Goal: Complete application form: Complete application form

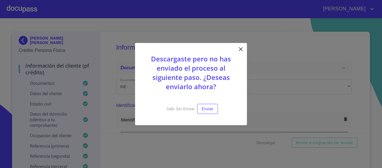
scroll to position [322, 0]
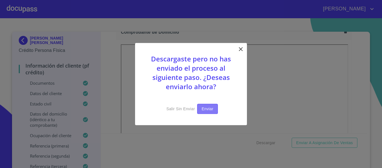
click at [208, 111] on span "Enviar" at bounding box center [208, 108] width 12 height 7
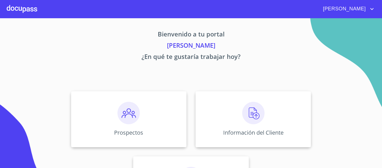
click at [25, 6] on div at bounding box center [22, 9] width 30 height 18
click at [27, 11] on div at bounding box center [22, 9] width 30 height 18
click at [123, 114] on img at bounding box center [128, 113] width 22 height 22
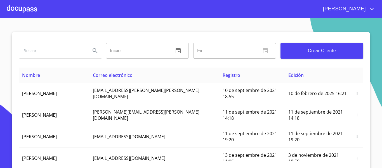
click at [24, 11] on div at bounding box center [22, 9] width 30 height 18
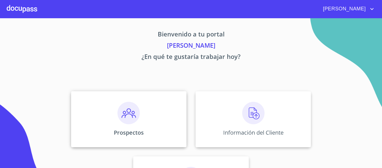
click at [127, 120] on img at bounding box center [128, 113] width 22 height 22
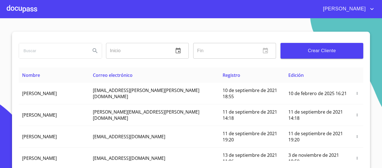
click at [322, 55] on button "Crear Cliente" at bounding box center [322, 51] width 83 height 16
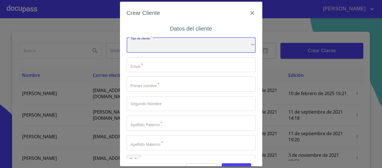
click at [186, 47] on div "​" at bounding box center [191, 44] width 129 height 15
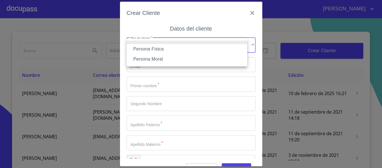
click at [159, 46] on li "Persona Física" at bounding box center [187, 49] width 121 height 10
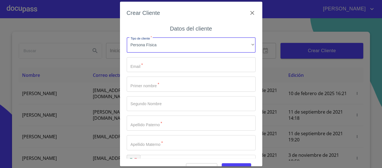
click at [153, 64] on input "Tipo de cliente   *" at bounding box center [191, 64] width 129 height 15
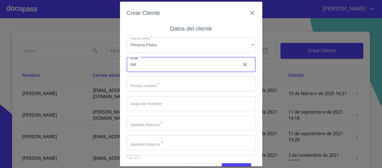
type input "M"
type input "[EMAIL_ADDRESS][DOMAIN_NAME]"
click at [171, 87] on input "Tipo de cliente   *" at bounding box center [191, 83] width 129 height 15
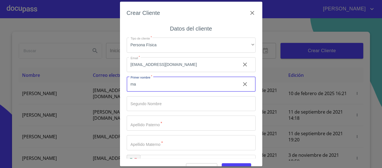
type input "m"
type input "[PERSON_NAME]"
click at [164, 91] on input "Tipo de cliente   *" at bounding box center [181, 83] width 109 height 15
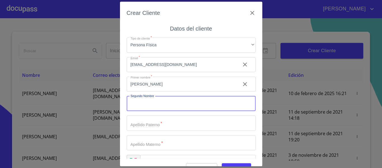
click at [163, 91] on input "Tipo de cliente   *" at bounding box center [181, 83] width 109 height 15
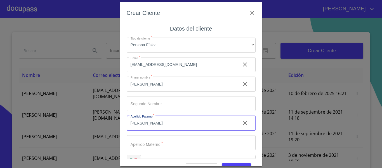
scroll to position [16, 0]
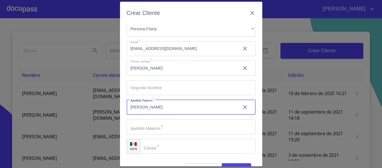
type input "[PERSON_NAME]"
click at [146, 76] on input "Tipo de cliente   *" at bounding box center [181, 67] width 109 height 15
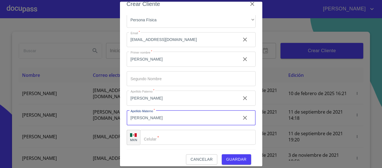
scroll to position [14, 0]
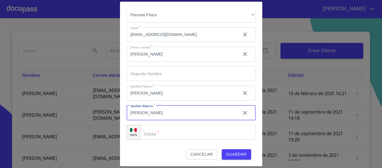
type input "[PERSON_NAME]"
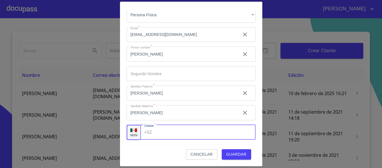
click at [152, 130] on div "+52 ​" at bounding box center [197, 131] width 115 height 15
type input "[PHONE_NUMBER]"
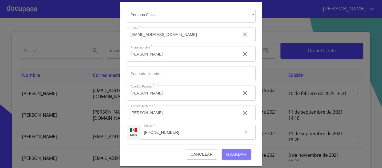
click at [231, 154] on span "Guardar" at bounding box center [236, 154] width 20 height 7
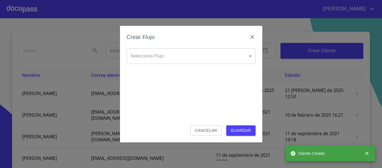
click at [251, 52] on body "[PERSON_NAME] ​ Fin ​ Crear Cliente Nombre Correo electrónico Registro Edición …" at bounding box center [191, 84] width 382 height 168
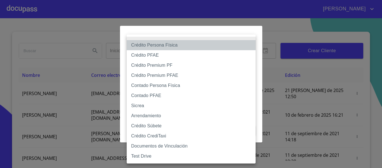
click at [164, 44] on li "Crédito Persona Física" at bounding box center [191, 45] width 129 height 10
type input "6009fb3c7d1714eb8809aa97"
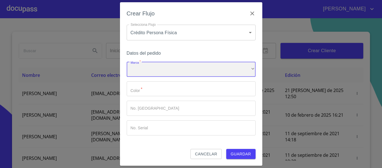
click at [149, 72] on div "​" at bounding box center [191, 69] width 129 height 15
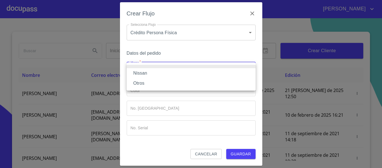
click at [149, 72] on li "Nissan" at bounding box center [191, 73] width 129 height 10
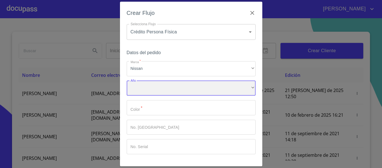
click at [149, 90] on div "​" at bounding box center [191, 88] width 129 height 15
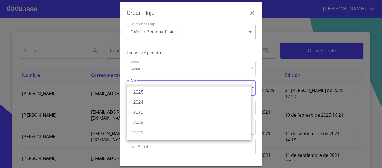
click at [148, 91] on li "2025" at bounding box center [189, 92] width 125 height 10
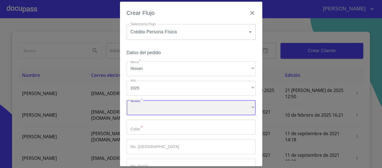
click at [151, 105] on div "​" at bounding box center [191, 107] width 129 height 15
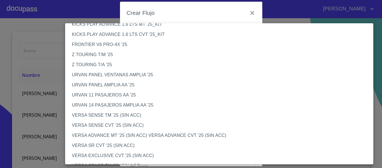
scroll to position [140, 0]
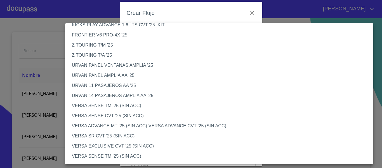
click at [102, 105] on li "VERSA SENSE TM '25 (SIN ACC)" at bounding box center [221, 105] width 312 height 10
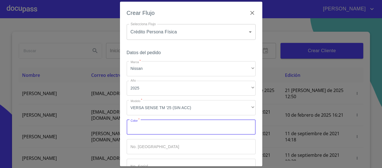
click at [155, 124] on input "Marca   *" at bounding box center [191, 126] width 129 height 15
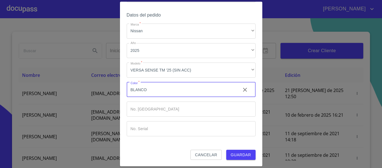
scroll to position [38, 0]
type input "BLANCO"
click at [153, 97] on input "Marca   *" at bounding box center [181, 89] width 109 height 15
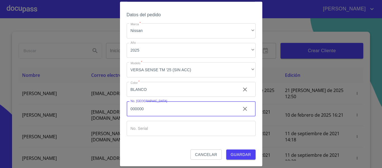
type input "000000"
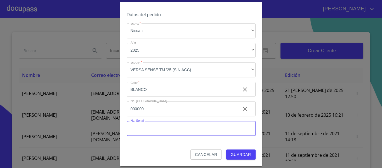
click at [156, 124] on input "Marca   *" at bounding box center [191, 128] width 129 height 15
type input "000000"
click at [231, 156] on span "Guardar" at bounding box center [241, 154] width 20 height 7
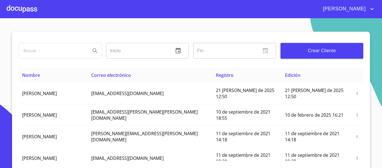
click at [25, 14] on div at bounding box center [22, 9] width 30 height 18
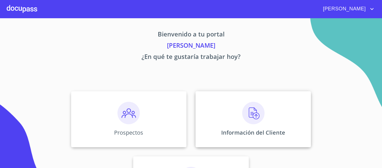
click at [253, 114] on img at bounding box center [253, 113] width 22 height 22
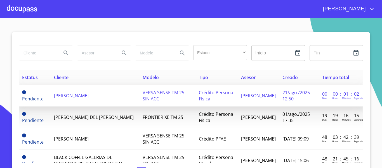
click at [86, 99] on td "[PERSON_NAME]" at bounding box center [95, 96] width 89 height 22
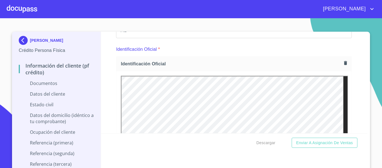
scroll to position [6, 0]
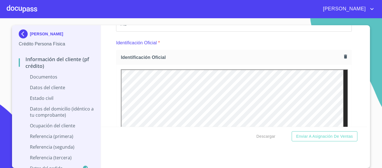
click at [111, 76] on div "Información del cliente (PF crédito) Documentos Documento de identificación.   …" at bounding box center [234, 75] width 267 height 101
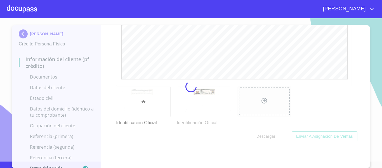
scroll to position [0, 0]
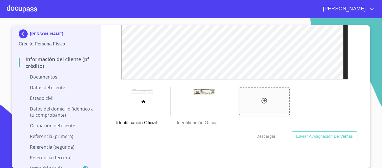
click at [107, 96] on div "Información del cliente (PF crédito) Documentos Documento de identificación.   …" at bounding box center [234, 75] width 267 height 101
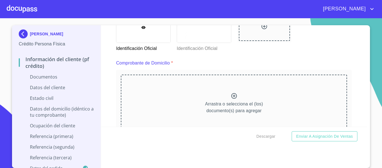
scroll to position [280, 0]
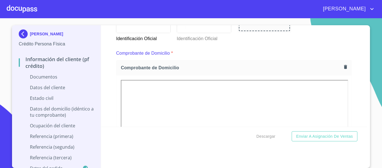
click at [108, 99] on div "Información del cliente (PF crédito) Documentos Documento de identificación.   …" at bounding box center [234, 75] width 267 height 101
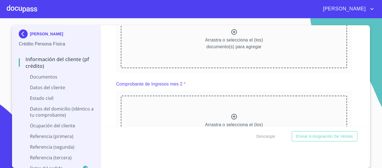
scroll to position [560, 0]
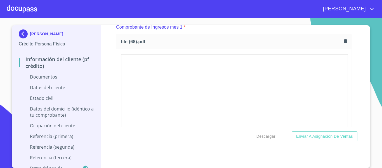
click at [107, 86] on div "Información del cliente (PF crédito) Documentos Documento de identificación.   …" at bounding box center [234, 75] width 267 height 101
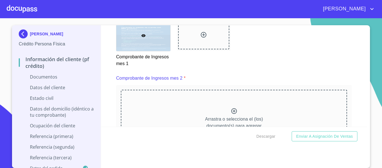
scroll to position [783, 0]
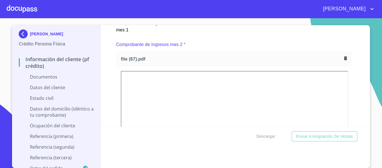
click at [113, 94] on div "Información del cliente (PF crédito) Documentos Documento de identificación.   …" at bounding box center [234, 75] width 267 height 101
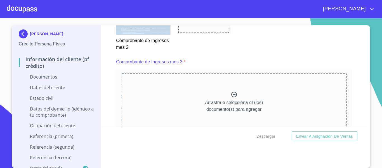
scroll to position [1035, 0]
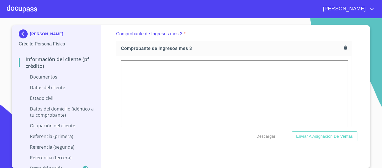
click at [109, 91] on div "Información del cliente (PF crédito) Documentos Documento de identificación.   …" at bounding box center [234, 75] width 267 height 101
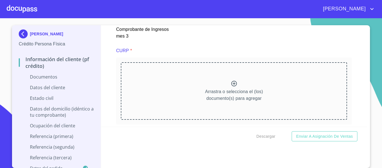
scroll to position [1259, 0]
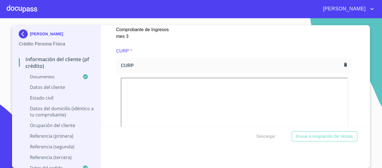
click at [110, 100] on div "Información del cliente (PF crédito) Documentos Documento de identificación.   …" at bounding box center [234, 75] width 267 height 101
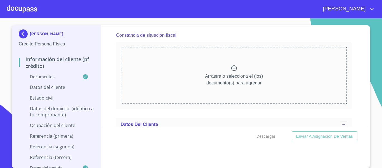
scroll to position [1511, 0]
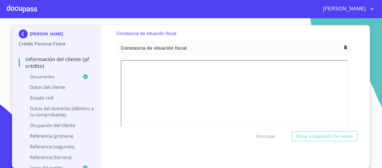
click at [107, 76] on div "Información del cliente (PF crédito) Documentos Documento de identificación.   …" at bounding box center [234, 75] width 267 height 101
click at [344, 49] on icon "button" at bounding box center [345, 47] width 3 height 4
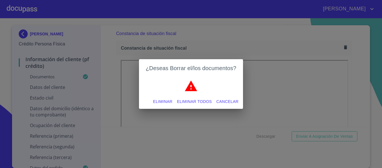
click at [166, 100] on span "Eliminar" at bounding box center [162, 101] width 19 height 7
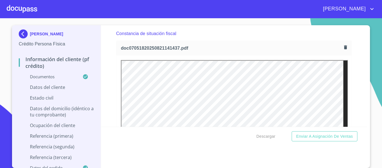
click at [103, 91] on div "Información del cliente (PF crédito) Documentos Documento de identificación.   …" at bounding box center [234, 75] width 267 height 101
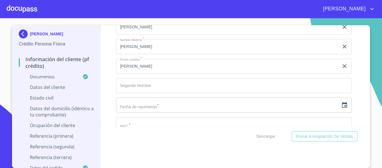
scroll to position [1790, 0]
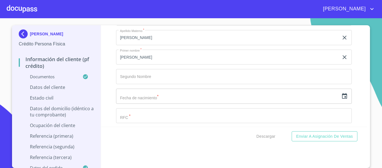
click at [342, 98] on icon "button" at bounding box center [344, 96] width 5 height 6
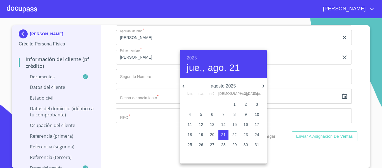
click at [189, 56] on h6 "2025" at bounding box center [192, 58] width 10 height 8
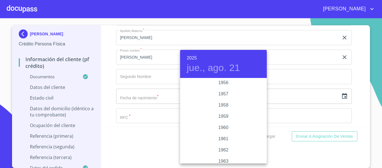
scroll to position [358, 0]
click at [222, 95] on div "1958" at bounding box center [223, 95] width 87 height 11
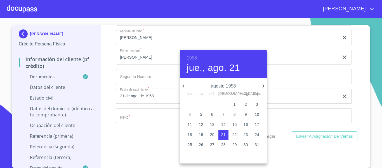
click at [182, 85] on icon "button" at bounding box center [183, 86] width 7 height 7
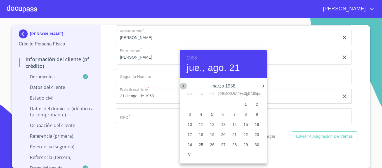
click at [182, 85] on icon "button" at bounding box center [183, 86] width 7 height 7
click at [191, 123] on p "13" at bounding box center [190, 124] width 4 height 6
type input "13 de ene. de 1958"
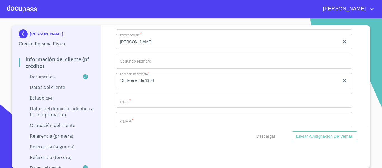
scroll to position [1818, 0]
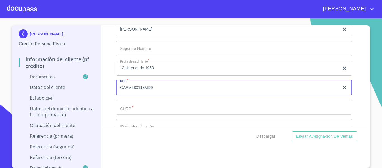
click at [130, 94] on input "GAAM580113MD9" at bounding box center [227, 87] width 223 height 15
type input "GAAM580113MD9"
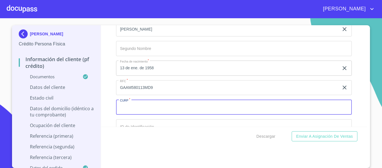
paste input "GAAM580113MD9"
click at [150, 111] on input "GAAM580113MD9" at bounding box center [227, 106] width 223 height 15
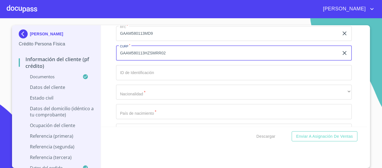
scroll to position [1874, 0]
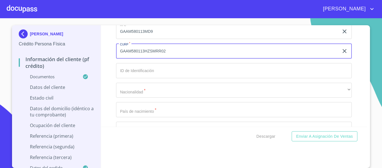
type input "GAAM580113HZSMRR02"
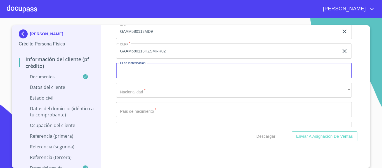
click at [133, 78] on input "Documento de identificación.   *" at bounding box center [234, 70] width 236 height 15
type input "1997917940"
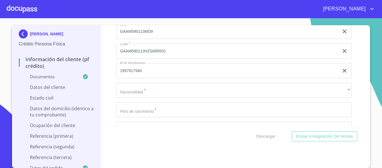
click at [133, 104] on div "Apellido [PERSON_NAME]   * [PERSON_NAME] ​ Apellido Materno   * [PERSON_NAME] ​…" at bounding box center [234, 41] width 236 height 238
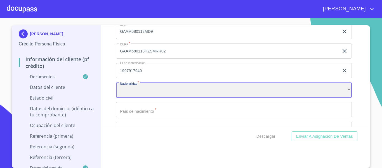
click at [132, 95] on div "​" at bounding box center [234, 90] width 236 height 15
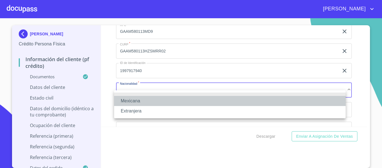
click at [132, 98] on li "Mexicana" at bounding box center [230, 101] width 232 height 10
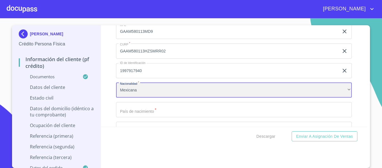
scroll to position [1902, 0]
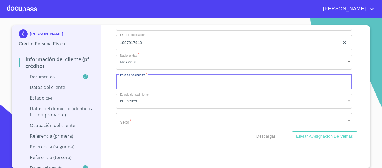
click at [134, 89] on input "Documento de identificación.   *" at bounding box center [234, 81] width 236 height 15
type input "m"
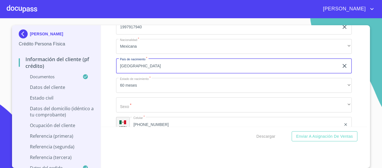
scroll to position [1930, 0]
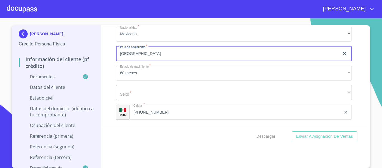
type input "[GEOGRAPHIC_DATA]"
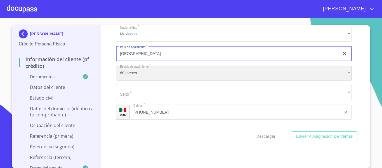
click at [131, 81] on div "60 meses" at bounding box center [234, 72] width 236 height 15
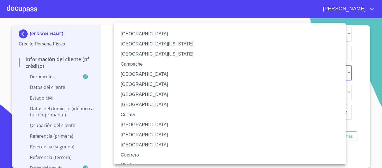
scroll to position [189, 0]
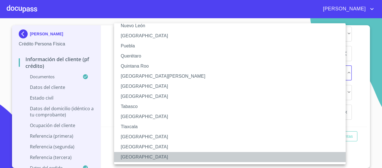
click at [138, 154] on li "[GEOGRAPHIC_DATA]" at bounding box center [232, 157] width 236 height 10
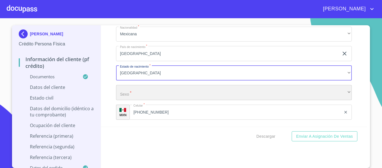
click at [142, 100] on div "​" at bounding box center [234, 92] width 236 height 15
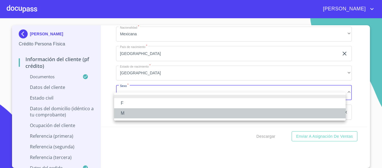
click at [131, 110] on li "M" at bounding box center [230, 113] width 232 height 10
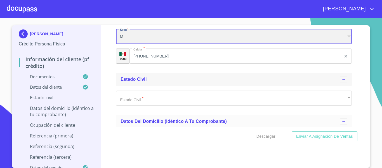
scroll to position [2014, 0]
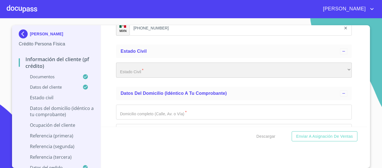
click at [143, 76] on div "​" at bounding box center [234, 69] width 236 height 15
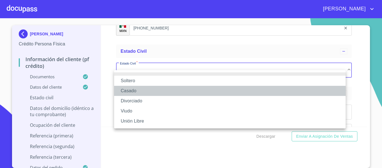
click at [133, 89] on li "Casado" at bounding box center [230, 91] width 232 height 10
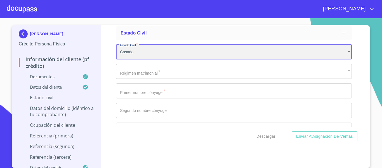
scroll to position [2042, 0]
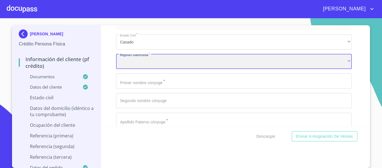
click at [126, 68] on div "​" at bounding box center [234, 61] width 236 height 15
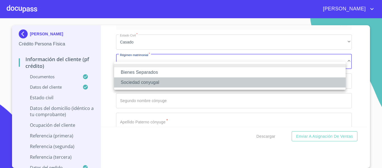
click at [140, 79] on li "Sociedad conyugal" at bounding box center [230, 82] width 232 height 10
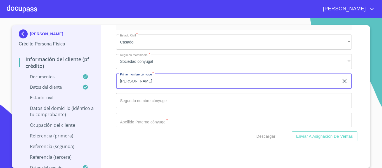
scroll to position [2070, 0]
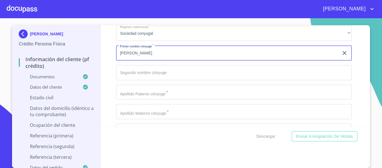
type input "[PERSON_NAME]"
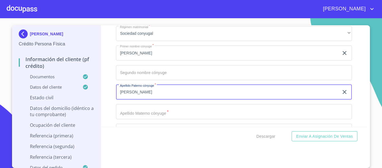
type input "[PERSON_NAME]"
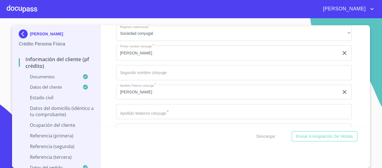
click at [135, 110] on div "Estado Civil   * [PERSON_NAME] ​ Régimen matrimonial   * Sociedad conyugal ​ Pr…" at bounding box center [234, 82] width 236 height 160
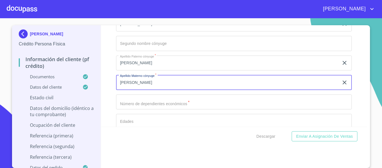
scroll to position [2126, 0]
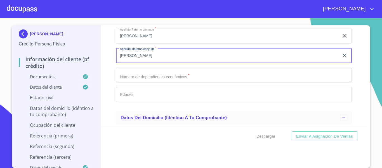
type input "[PERSON_NAME]"
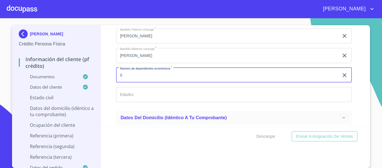
type input "0"
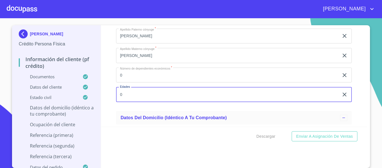
type input "0"
click at [107, 109] on div "Información del cliente (PF crédito) Documentos Documento de identificación.   …" at bounding box center [234, 75] width 267 height 101
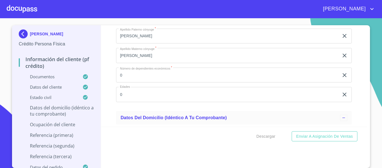
scroll to position [2210, 0]
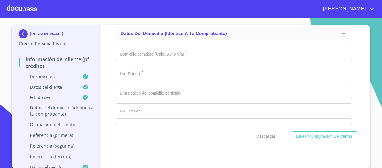
click at [129, 67] on div "Domicilio completo (Calle, Av. o Vía)   * ​ No. Exterior   * ​ Entre [PERSON_N…" at bounding box center [234, 149] width 236 height 219
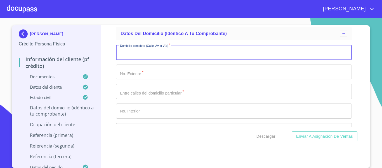
click at [128, 60] on input "Documento de identificación.   *" at bounding box center [234, 52] width 236 height 15
click at [127, 60] on input "MANEL" at bounding box center [227, 52] width 223 height 15
click at [140, 58] on input "MANUEL" at bounding box center [227, 52] width 223 height 15
type input "[PERSON_NAME]"
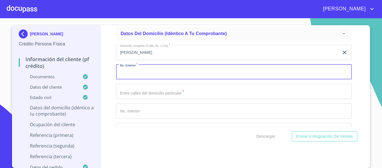
click at [140, 79] on input "Documento de identificación.   *" at bounding box center [234, 71] width 236 height 15
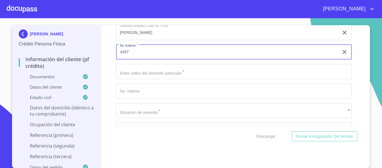
scroll to position [2238, 0]
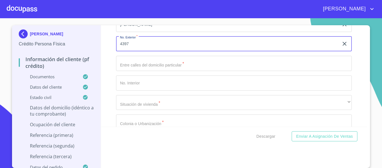
type input "4397"
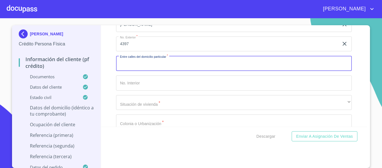
click at [137, 71] on input "Documento de identificación.   *" at bounding box center [234, 63] width 236 height 15
type input "[PERSON_NAME] [PERSON_NAME]"
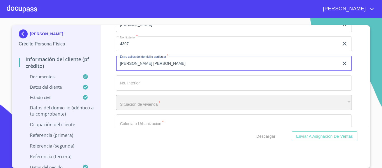
click at [140, 108] on div "​" at bounding box center [234, 102] width 236 height 15
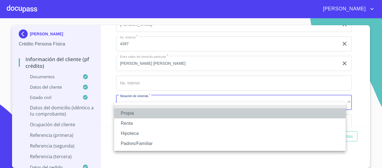
click at [133, 110] on li "Propia" at bounding box center [230, 113] width 232 height 10
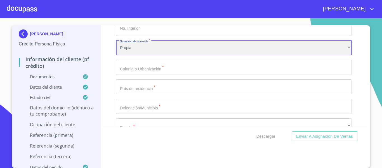
scroll to position [2294, 0]
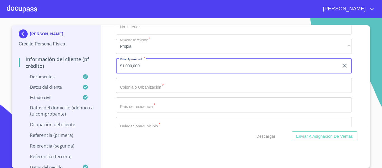
type input "$1,000,000"
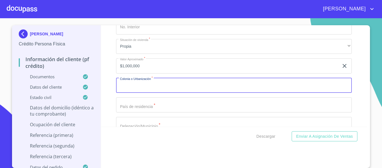
click at [128, 92] on input "Documento de identificación.   *" at bounding box center [234, 85] width 236 height 15
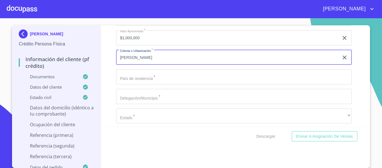
type input "[PERSON_NAME]"
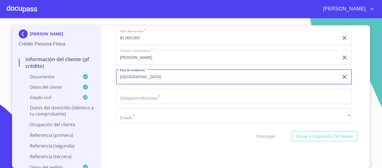
type input "[GEOGRAPHIC_DATA]"
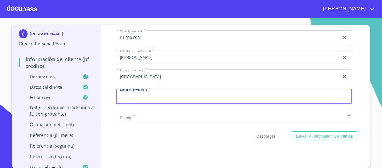
click at [130, 103] on input "Documento de identificación.   *" at bounding box center [234, 96] width 236 height 15
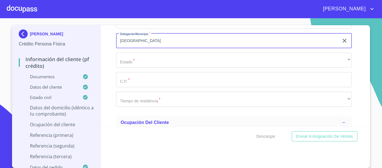
scroll to position [2378, 0]
type input "[GEOGRAPHIC_DATA]"
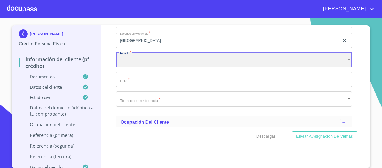
click at [126, 67] on div "​" at bounding box center [234, 59] width 236 height 15
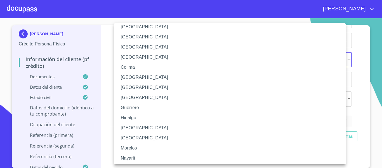
scroll to position [56, 0]
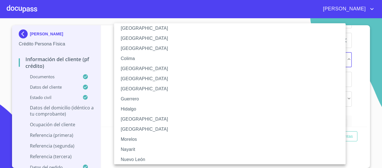
click at [130, 116] on li "[GEOGRAPHIC_DATA]" at bounding box center [232, 119] width 236 height 10
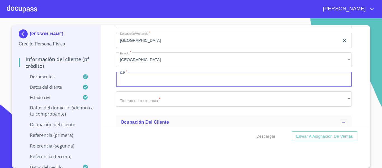
click at [128, 87] on input "Documento de identificación.   *" at bounding box center [234, 79] width 236 height 15
type input "44980"
click at [108, 105] on div "Información del cliente (PF crédito) Documentos Documento de identificación.   …" at bounding box center [234, 75] width 267 height 101
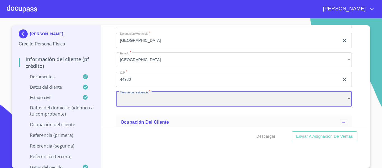
click at [124, 105] on div "​" at bounding box center [234, 98] width 236 height 15
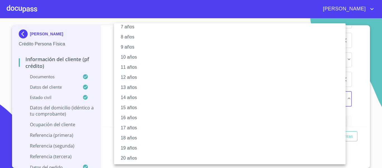
scroll to position [79, 0]
click at [132, 153] on li "20 años" at bounding box center [232, 157] width 236 height 10
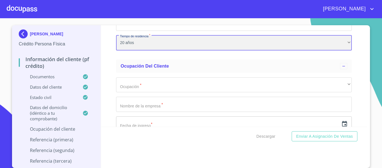
scroll to position [2462, 0]
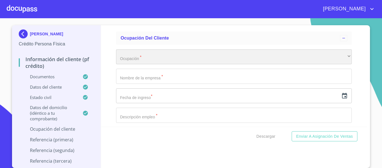
click at [129, 60] on div "​" at bounding box center [234, 56] width 236 height 15
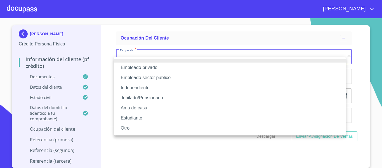
click at [133, 96] on li "Jubilado/Pensionado" at bounding box center [230, 98] width 232 height 10
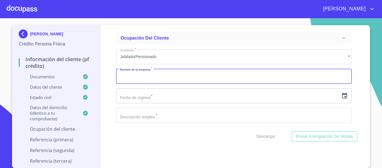
click at [126, 83] on input "Documento de identificación.   *" at bounding box center [234, 76] width 236 height 15
type input "PENSIONADO"
click at [341, 99] on icon "button" at bounding box center [344, 95] width 7 height 7
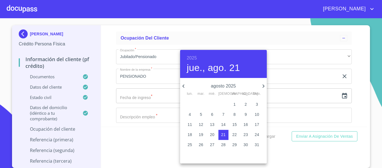
click at [191, 57] on h6 "2025" at bounding box center [192, 58] width 10 height 8
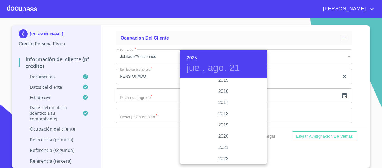
scroll to position [1002, 0]
click at [219, 122] on div "2018" at bounding box center [223, 123] width 87 height 11
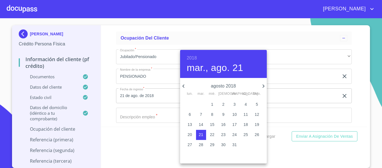
click at [184, 86] on icon "button" at bounding box center [183, 86] width 7 height 7
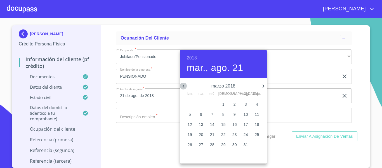
click at [184, 86] on icon "button" at bounding box center [183, 86] width 7 height 7
click at [247, 114] on p "13" at bounding box center [246, 114] width 4 height 6
type input "13 de ene. de 2018"
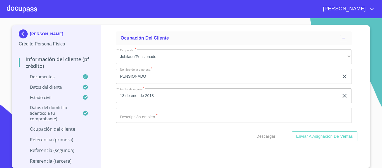
scroll to position [2490, 0]
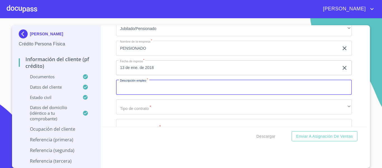
click at [127, 95] on input "Documento de identificación.   *" at bounding box center [234, 86] width 236 height 15
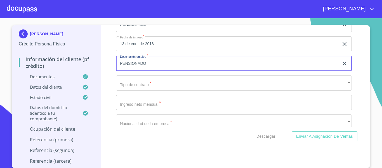
scroll to position [2546, 0]
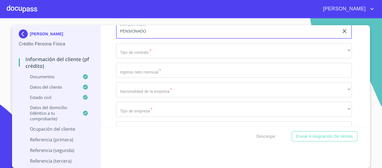
type input "PENSIONADO"
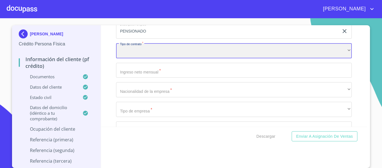
click at [135, 58] on div "​" at bounding box center [234, 50] width 236 height 15
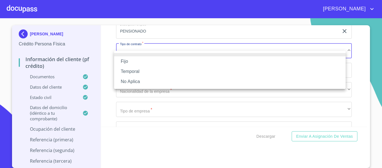
click at [135, 60] on li "Fijo" at bounding box center [230, 61] width 232 height 10
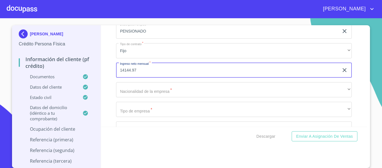
type input "14144.97"
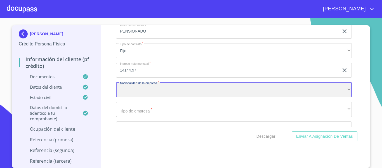
click at [139, 97] on div "​" at bounding box center [234, 89] width 236 height 15
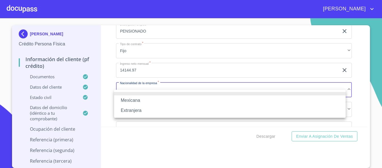
click at [139, 98] on li "Mexicana" at bounding box center [230, 100] width 232 height 10
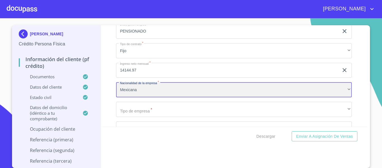
scroll to position [2574, 0]
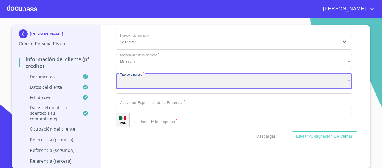
click at [143, 85] on div "​" at bounding box center [234, 81] width 236 height 15
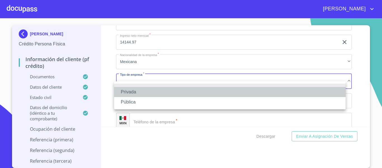
click at [134, 88] on li "Privada" at bounding box center [230, 92] width 232 height 10
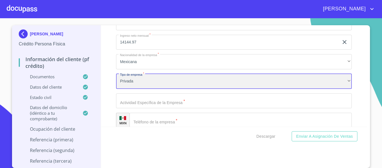
click at [134, 88] on div "Privada" at bounding box center [234, 81] width 236 height 15
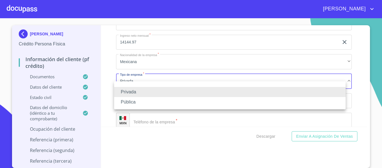
click at [136, 100] on li "Pública" at bounding box center [230, 102] width 232 height 10
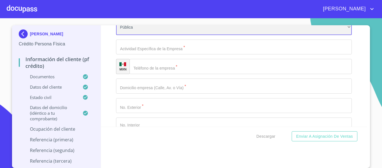
scroll to position [2630, 0]
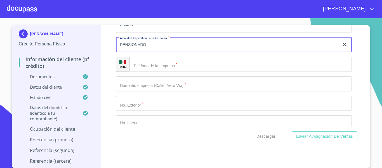
type input "PENSIONADO"
click at [147, 72] on input "Documento de identificación.   *" at bounding box center [241, 64] width 222 height 15
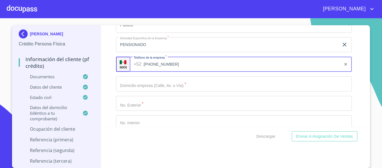
type input "[PHONE_NUMBER]"
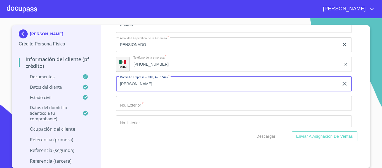
type input "[PERSON_NAME]"
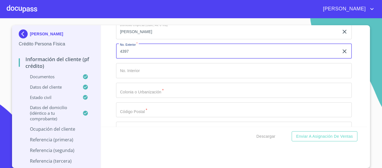
scroll to position [2686, 0]
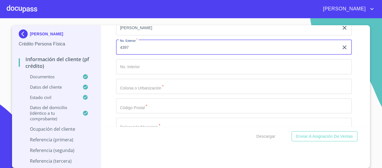
type input "4397"
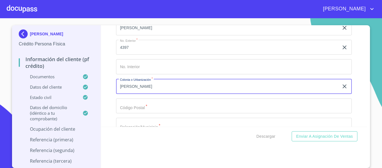
scroll to position [2714, 0]
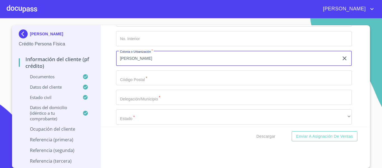
type input "[PERSON_NAME]"
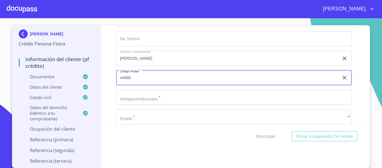
type input "44980"
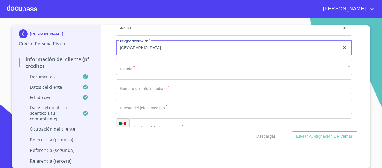
scroll to position [2770, 0]
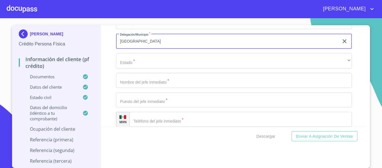
type input "[GEOGRAPHIC_DATA]"
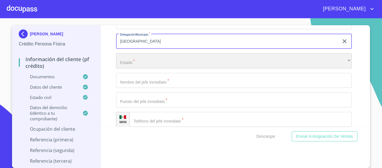
click at [129, 68] on div "​" at bounding box center [234, 60] width 236 height 15
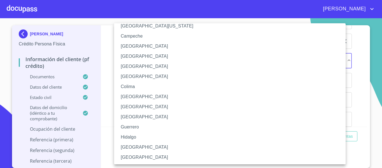
scroll to position [56, 0]
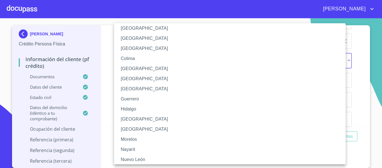
click at [130, 117] on li "[GEOGRAPHIC_DATA]" at bounding box center [232, 119] width 236 height 10
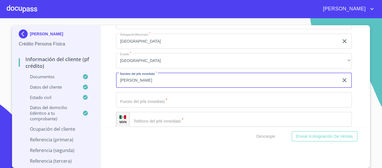
type input "[PERSON_NAME]"
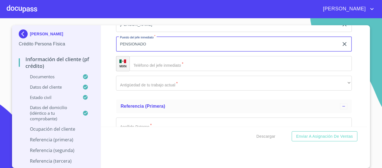
scroll to position [2826, 0]
type input "PENSIONADO"
click at [147, 71] on input "Documento de identificación.   *" at bounding box center [241, 63] width 222 height 15
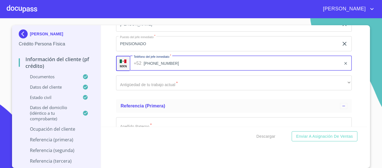
type input "[PHONE_NUMBER]"
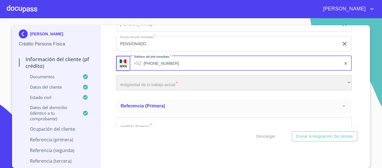
click at [149, 84] on div "​" at bounding box center [234, 82] width 236 height 15
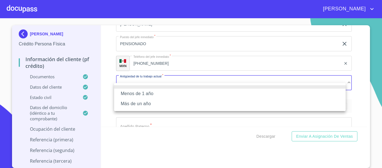
click at [143, 102] on li "Más de un año" at bounding box center [230, 103] width 232 height 10
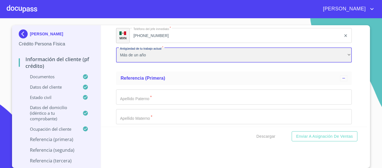
scroll to position [2853, 0]
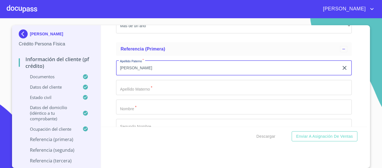
scroll to position [2909, 0]
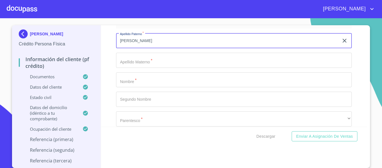
type input "[PERSON_NAME]"
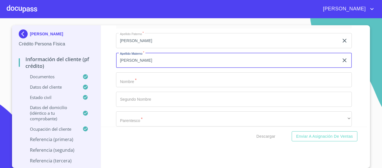
type input "[PERSON_NAME]"
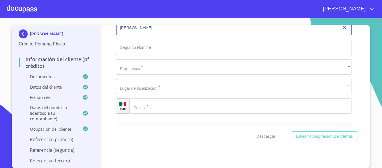
scroll to position [2965, 0]
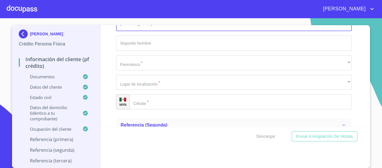
type input "[PERSON_NAME]"
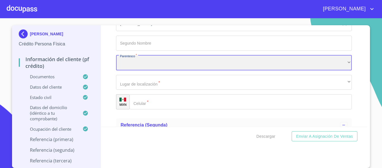
click at [129, 70] on div "​" at bounding box center [234, 62] width 236 height 15
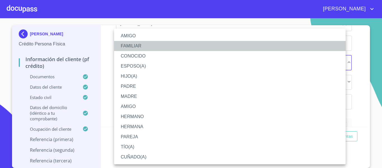
click at [126, 45] on li "FAMILIAR" at bounding box center [230, 46] width 232 height 10
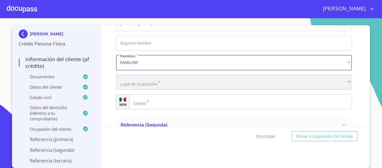
click at [140, 89] on div "​" at bounding box center [234, 82] width 236 height 15
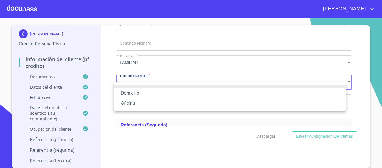
click at [140, 91] on li "Domicilio" at bounding box center [230, 93] width 232 height 10
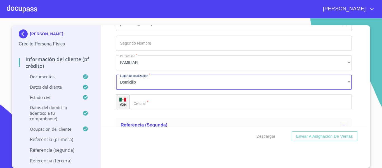
click at [147, 106] on input "Documento de identificación.   *" at bounding box center [241, 101] width 222 height 15
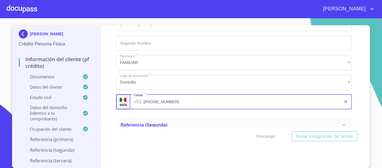
type input "[PHONE_NUMBER]"
click at [104, 101] on div "Información del cliente (PF crédito) Documentos Documento de identificación.   …" at bounding box center [234, 75] width 267 height 101
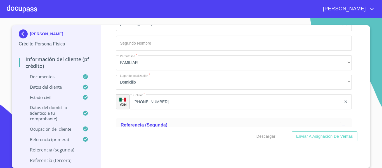
scroll to position [3049, 0]
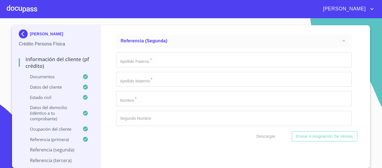
click at [118, 74] on div "Apellido Paterno   * ​ Apellido Materno   * ​ Nombre   * ​ Segundo Nombre ​ Par…" at bounding box center [234, 118] width 236 height 141
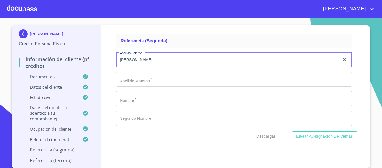
type input "[PERSON_NAME]"
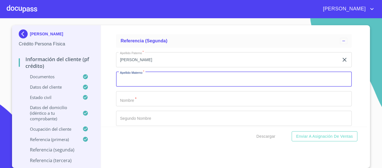
click at [132, 87] on input "Documento de identificación.   *" at bounding box center [234, 79] width 236 height 15
type input "[PERSON_NAME]"
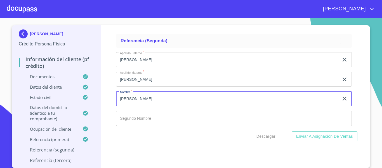
scroll to position [3077, 0]
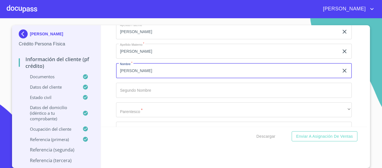
type input "[PERSON_NAME]"
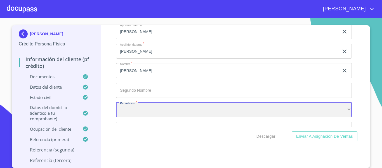
click at [132, 117] on div "​" at bounding box center [234, 109] width 236 height 15
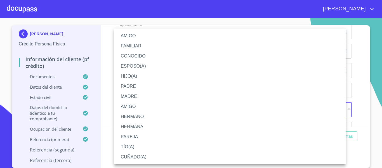
click at [126, 75] on li "HIJO(A)" at bounding box center [230, 76] width 232 height 10
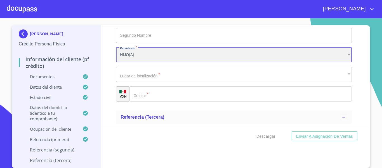
scroll to position [3133, 0]
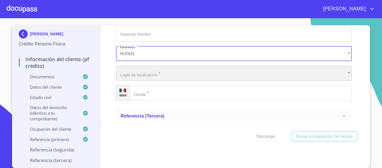
click at [125, 80] on div "​" at bounding box center [234, 72] width 236 height 15
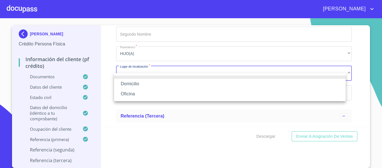
click at [126, 84] on li "Domicilio" at bounding box center [230, 84] width 232 height 10
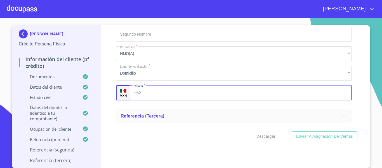
click at [140, 98] on div "+52 ​" at bounding box center [241, 92] width 222 height 15
type input "[PHONE_NUMBER]"
click at [107, 86] on div "Información del cliente (PF crédito) Documentos Documento de identificación.   …" at bounding box center [234, 75] width 267 height 101
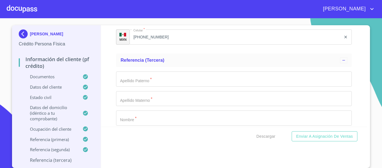
scroll to position [3189, 0]
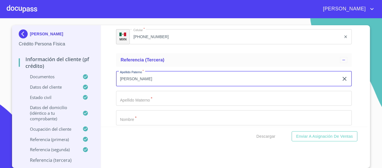
type input "[PERSON_NAME]"
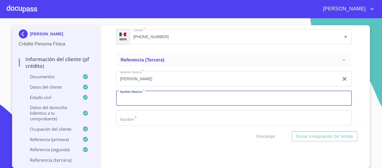
click at [128, 106] on input "Documento de identificación.   *" at bounding box center [234, 98] width 236 height 15
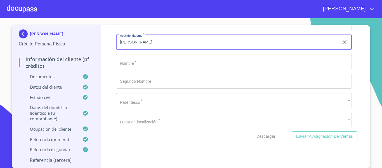
type input "[PERSON_NAME]"
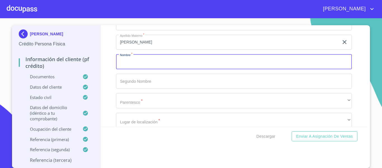
click at [125, 69] on input "Documento de identificación.   *" at bounding box center [234, 61] width 236 height 15
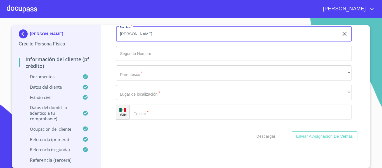
scroll to position [3273, 0]
type input "[PERSON_NAME]"
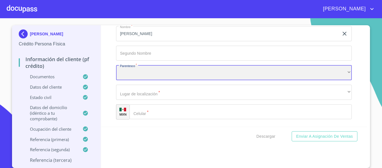
click at [127, 78] on div "​" at bounding box center [234, 72] width 236 height 15
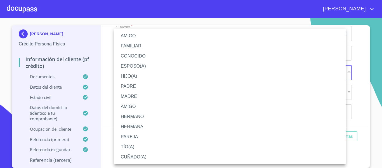
click at [126, 78] on li "HIJO(A)" at bounding box center [230, 76] width 232 height 10
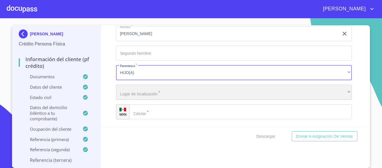
click at [127, 100] on div "​" at bounding box center [234, 91] width 236 height 15
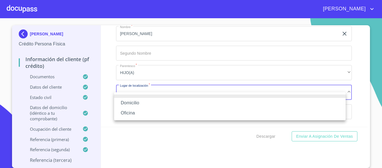
click at [127, 103] on li "Domicilio" at bounding box center [230, 103] width 232 height 10
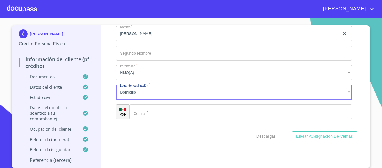
click at [136, 119] on div "​" at bounding box center [241, 111] width 222 height 15
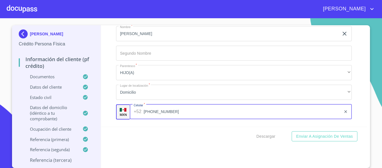
type input "[PHONE_NUMBER]"
click at [109, 117] on div "Información del cliente (PF crédito) Documentos Documento de identificación.   …" at bounding box center [234, 75] width 267 height 101
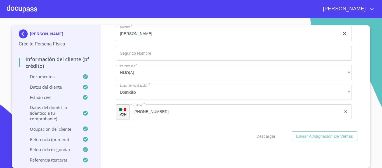
scroll to position [3301, 0]
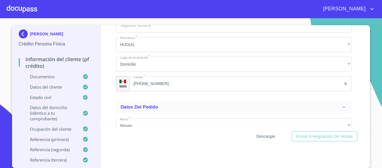
click at [260, 135] on span "Descargar" at bounding box center [266, 136] width 19 height 7
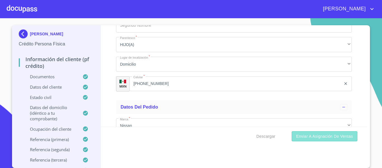
click at [317, 134] on span "Enviar a Asignación de Ventas" at bounding box center [324, 136] width 57 height 7
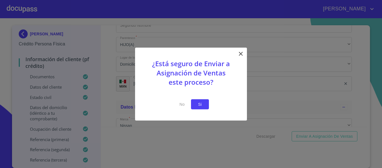
click at [206, 106] on button "Si" at bounding box center [200, 104] width 18 height 10
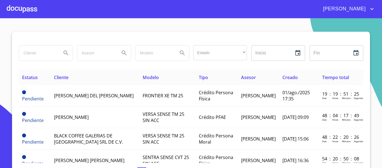
click at [27, 13] on div at bounding box center [22, 9] width 30 height 18
